Goal: Find specific page/section: Find specific page/section

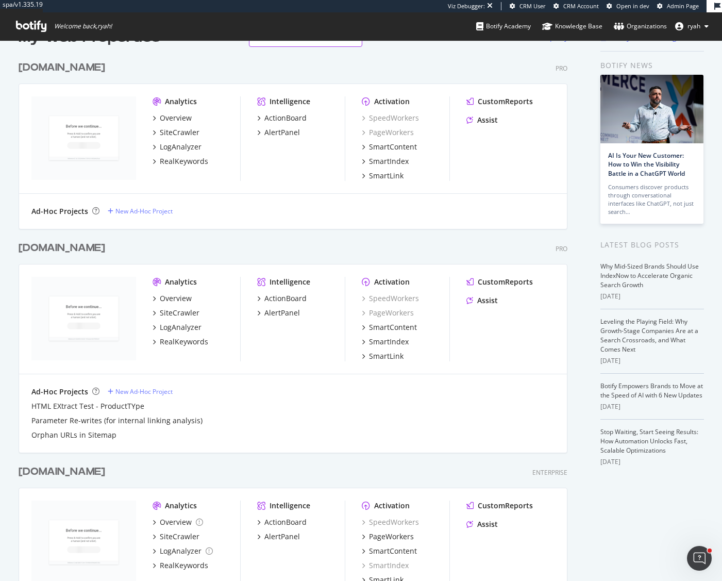
scroll to position [31, 0]
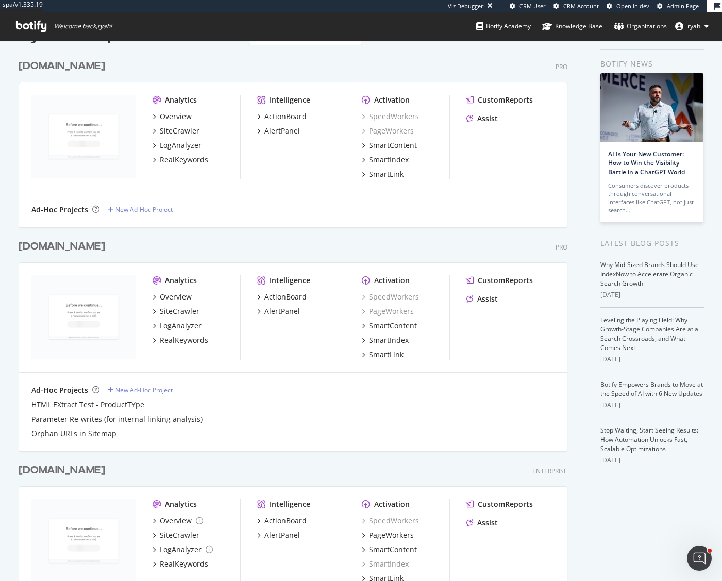
click at [105, 247] on div "[DOMAIN_NAME]" at bounding box center [62, 246] width 87 height 15
